Goal: Register for event/course

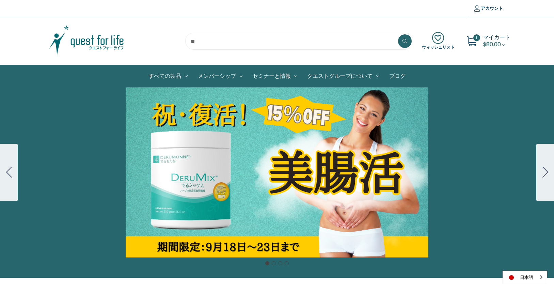
click at [546, 171] on icon "Go to slide 2" at bounding box center [545, 172] width 6 height 11
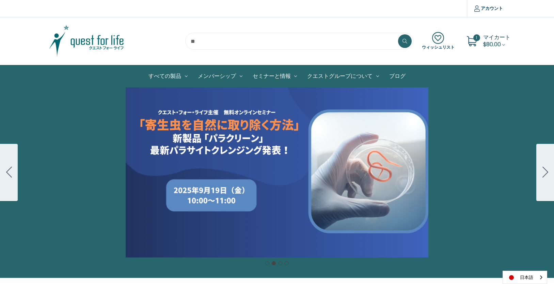
click at [546, 171] on icon "Go to slide 3" at bounding box center [545, 172] width 6 height 11
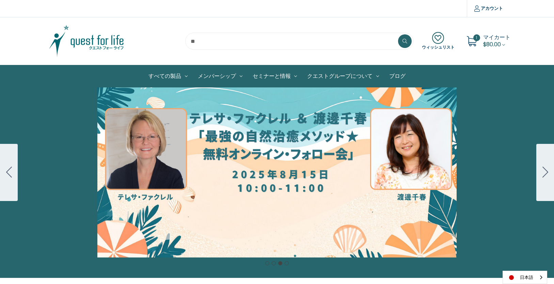
click at [220, 180] on div "カルーセル・タイトル カルーセルスライドに説明を追加します。複数の販売を促進するために使用することができます。 販売中" at bounding box center [277, 172] width 554 height 170
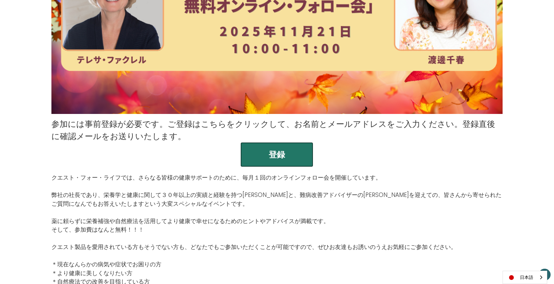
scroll to position [159, 0]
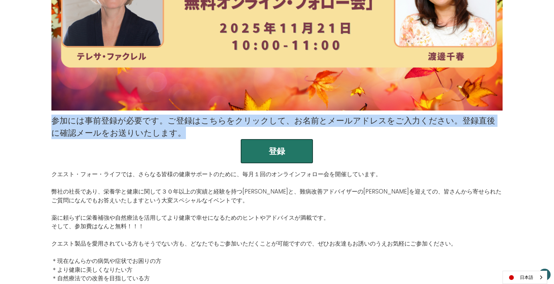
drag, startPoint x: 53, startPoint y: 121, endPoint x: 163, endPoint y: 133, distance: 110.5
click at [163, 133] on p "参加には事前登録が必要です。ご登録はこちらをクリックして、お名前とメールアドレスをご入力ください。登録直後に確認メールをお送りいたします。" at bounding box center [276, 127] width 451 height 24
copy p "参加には事前登録が必要です。ご登録はこちらをクリックして、お名前とメールアドレスをご入力ください。登録直後に確認メールをお送りいたします。"
